Goal: Task Accomplishment & Management: Manage account settings

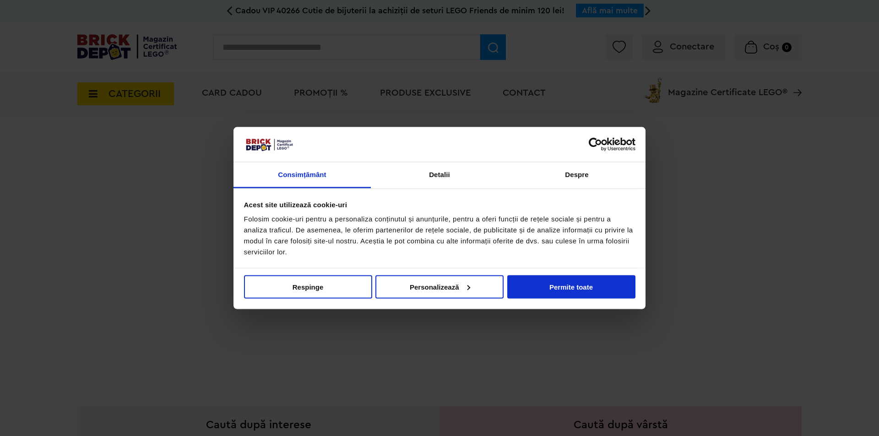
click at [664, 44] on div at bounding box center [439, 218] width 879 height 436
click at [523, 292] on button "Permite toate" at bounding box center [571, 286] width 128 height 23
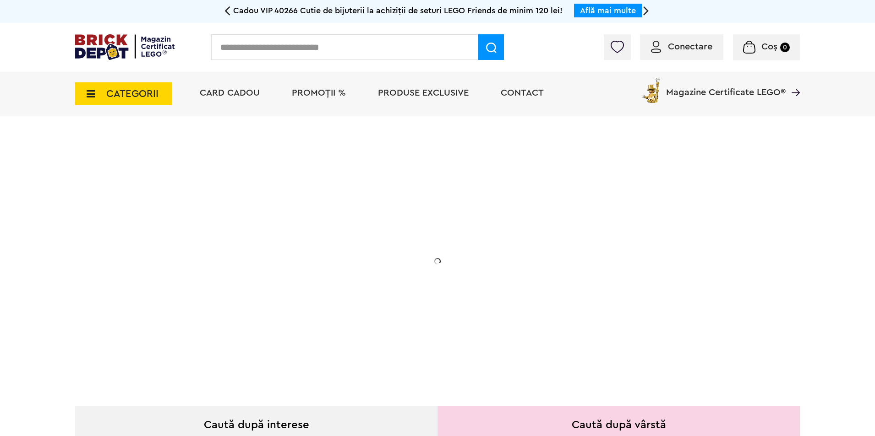
click at [669, 46] on span "Conectare" at bounding box center [690, 46] width 44 height 9
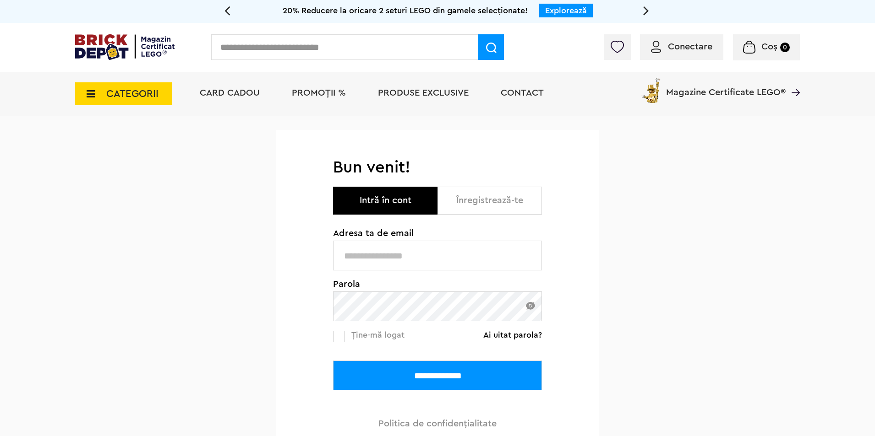
click at [411, 247] on input "text" at bounding box center [437, 256] width 209 height 30
type input "**********"
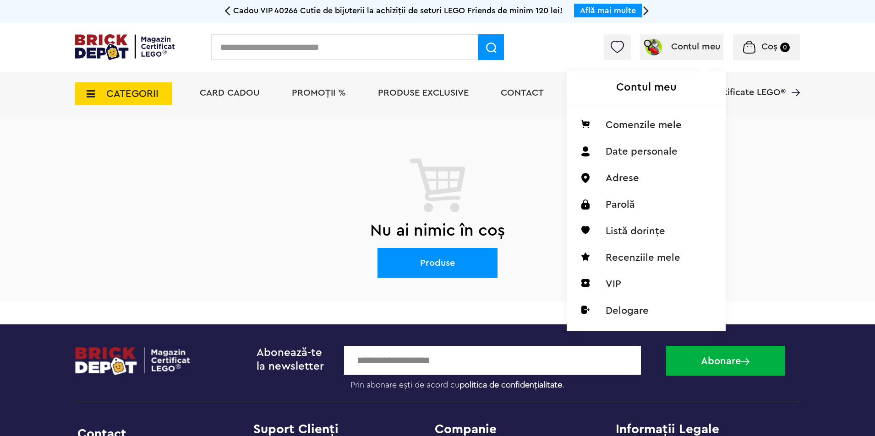
click at [621, 88] on h1 "Contul meu" at bounding box center [645, 87] width 159 height 33
click at [615, 281] on li "VIP" at bounding box center [646, 284] width 145 height 27
